Goal: Task Accomplishment & Management: Use online tool/utility

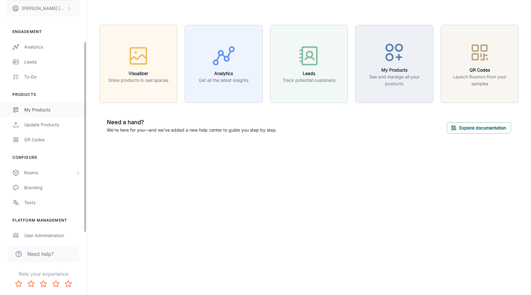
scroll to position [52, 0]
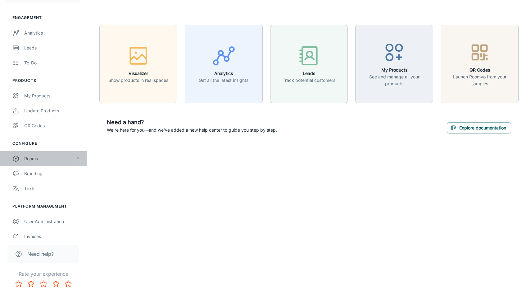
click at [61, 155] on div "Rooms" at bounding box center [49, 158] width 51 height 7
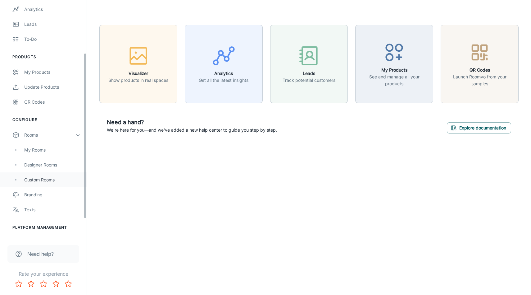
scroll to position [76, 0]
click at [46, 176] on div "Custom Rooms" at bounding box center [52, 179] width 56 height 7
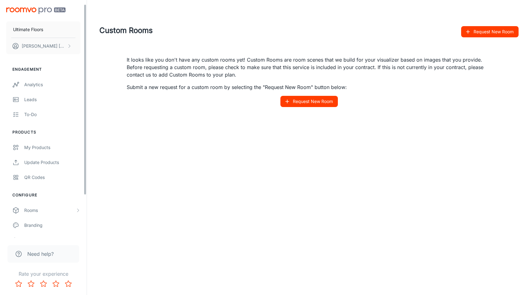
scroll to position [32, 0]
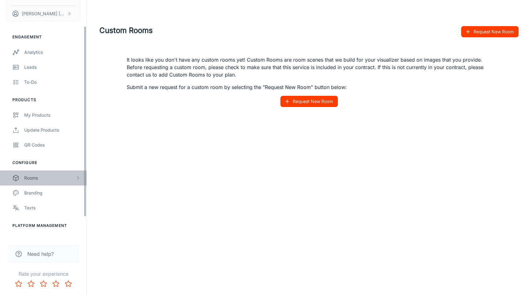
click at [39, 180] on div "Rooms" at bounding box center [49, 177] width 51 height 7
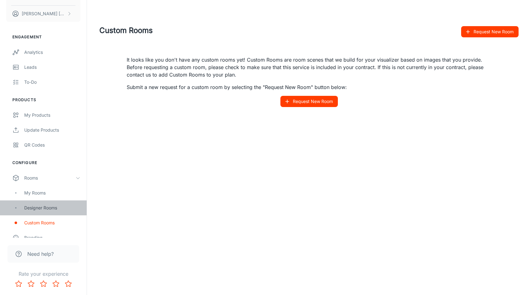
click at [42, 204] on div "Designer Rooms" at bounding box center [52, 207] width 56 height 7
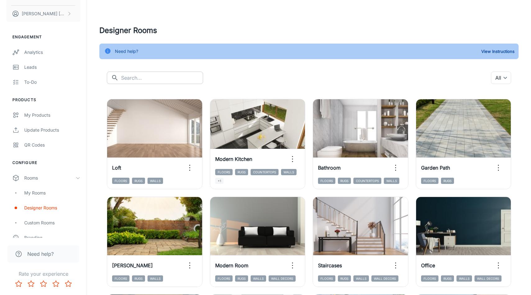
click at [175, 81] on input "text" at bounding box center [162, 77] width 82 height 12
click at [494, 77] on body "Ultimate Floors [PERSON_NAME] Engagement Analytics Leads To-do Products My Prod…" at bounding box center [265, 147] width 531 height 295
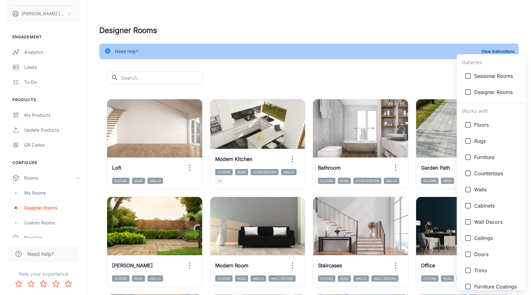
click at [465, 125] on input "checkbox" at bounding box center [468, 124] width 12 height 12
checkbox input "true"
type input "{"type":"productType","id":"1"}"
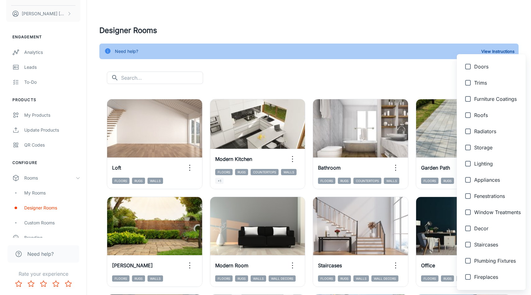
scroll to position [217, 0]
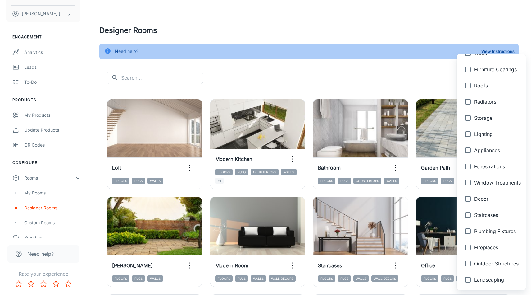
click at [373, 90] on div at bounding box center [265, 147] width 531 height 295
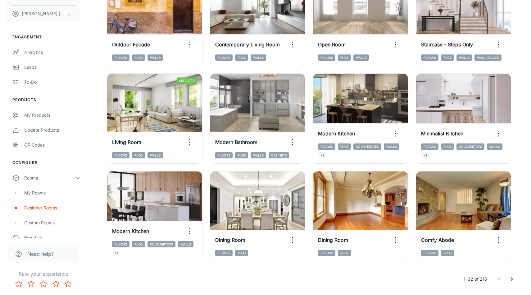
scroll to position [630, 0]
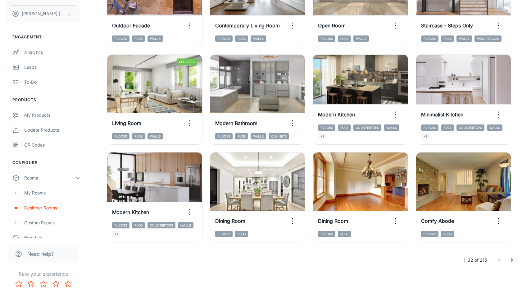
click at [511, 258] on icon "Go to next page" at bounding box center [511, 259] width 7 height 7
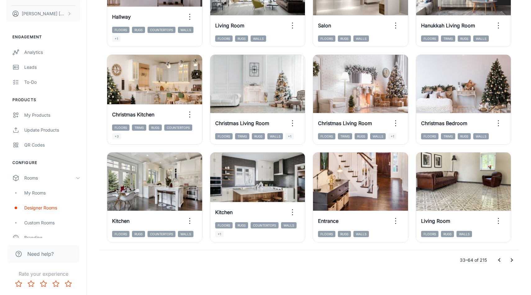
click at [513, 260] on icon "Go to next page" at bounding box center [511, 259] width 7 height 7
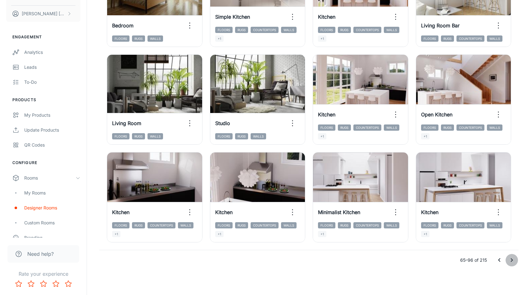
click at [511, 260] on icon "Go to next page" at bounding box center [511, 259] width 7 height 7
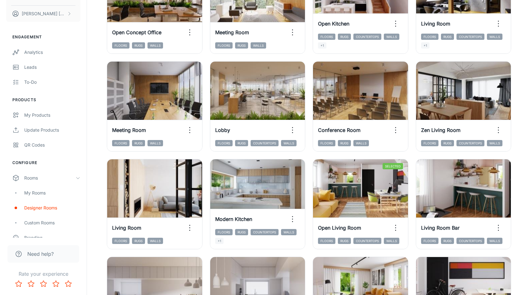
scroll to position [516, 0]
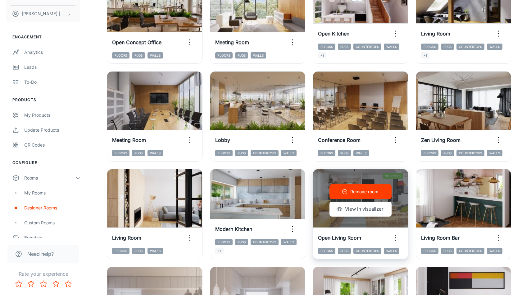
click at [335, 174] on div "Remove room View in visualizer" at bounding box center [360, 200] width 95 height 62
click at [347, 210] on button "View in visualizer" at bounding box center [361, 208] width 62 height 15
